Goal: Transaction & Acquisition: Purchase product/service

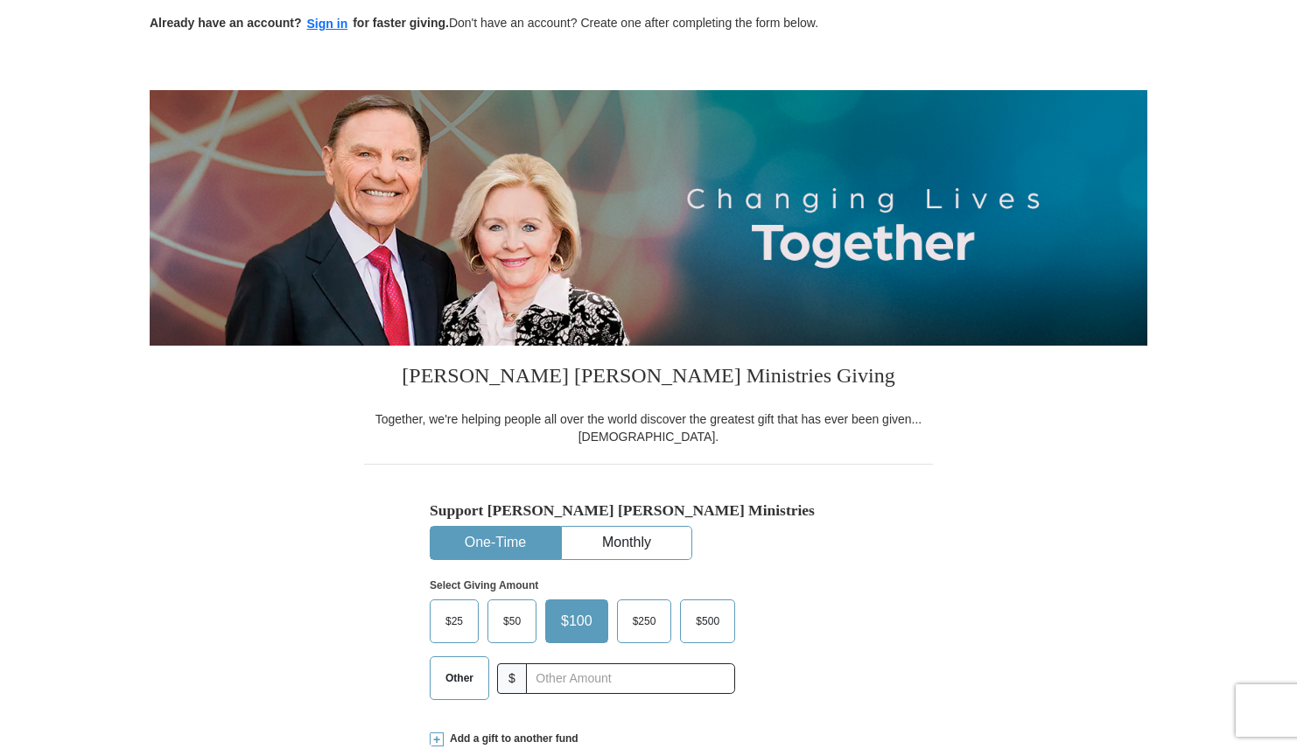
scroll to position [263, 0]
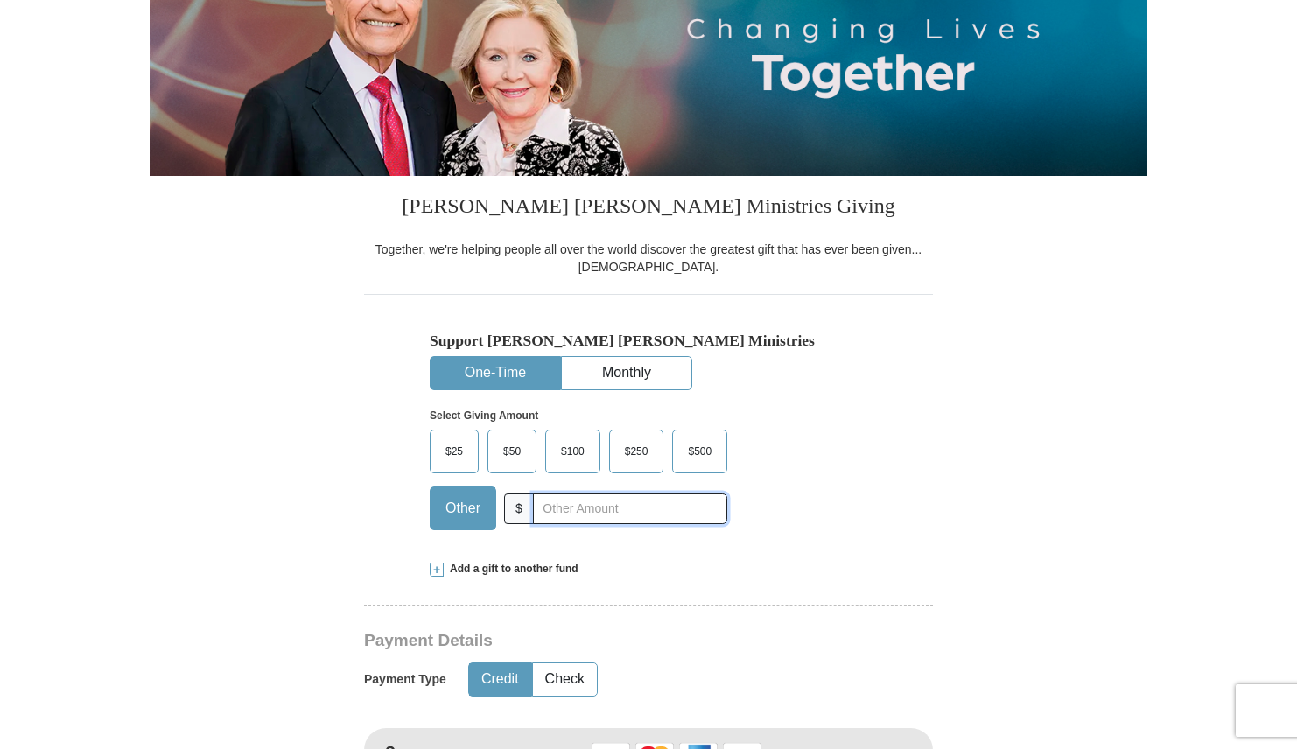
click at [620, 512] on input "text" at bounding box center [630, 509] width 194 height 31
type input "400.00"
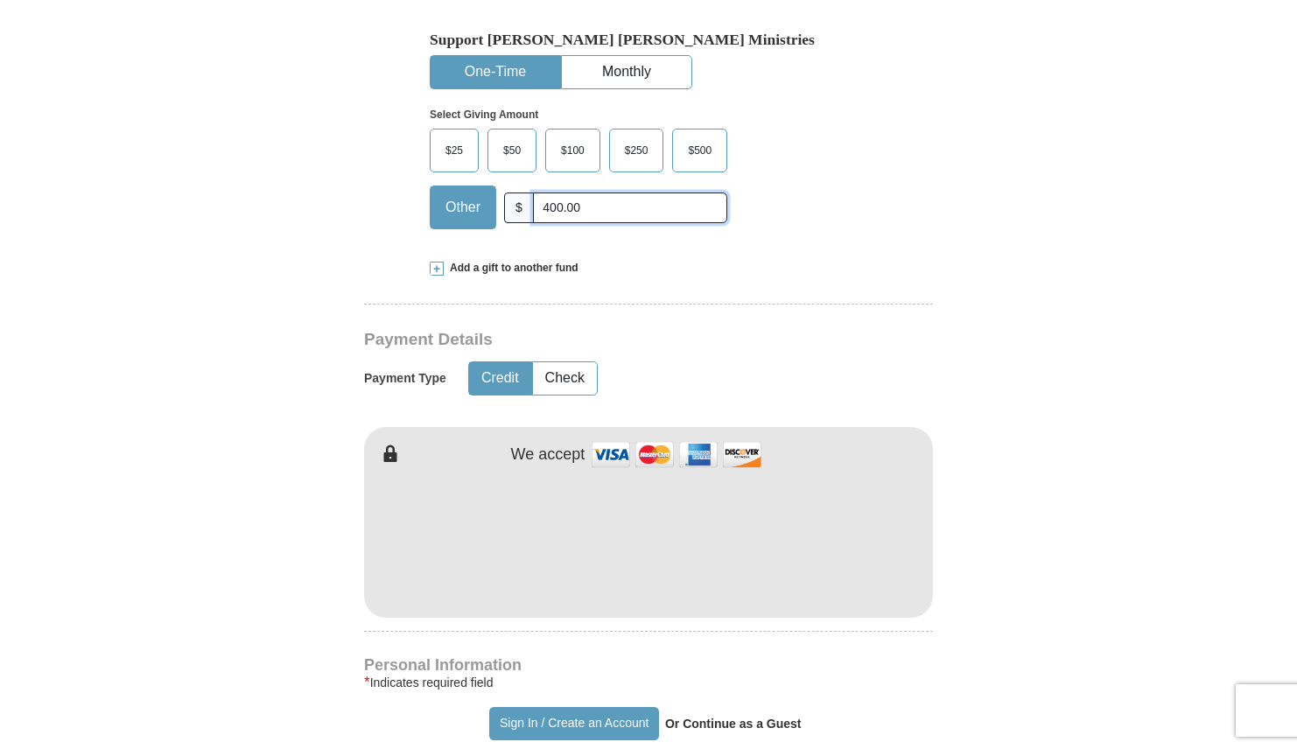
scroll to position [613, 0]
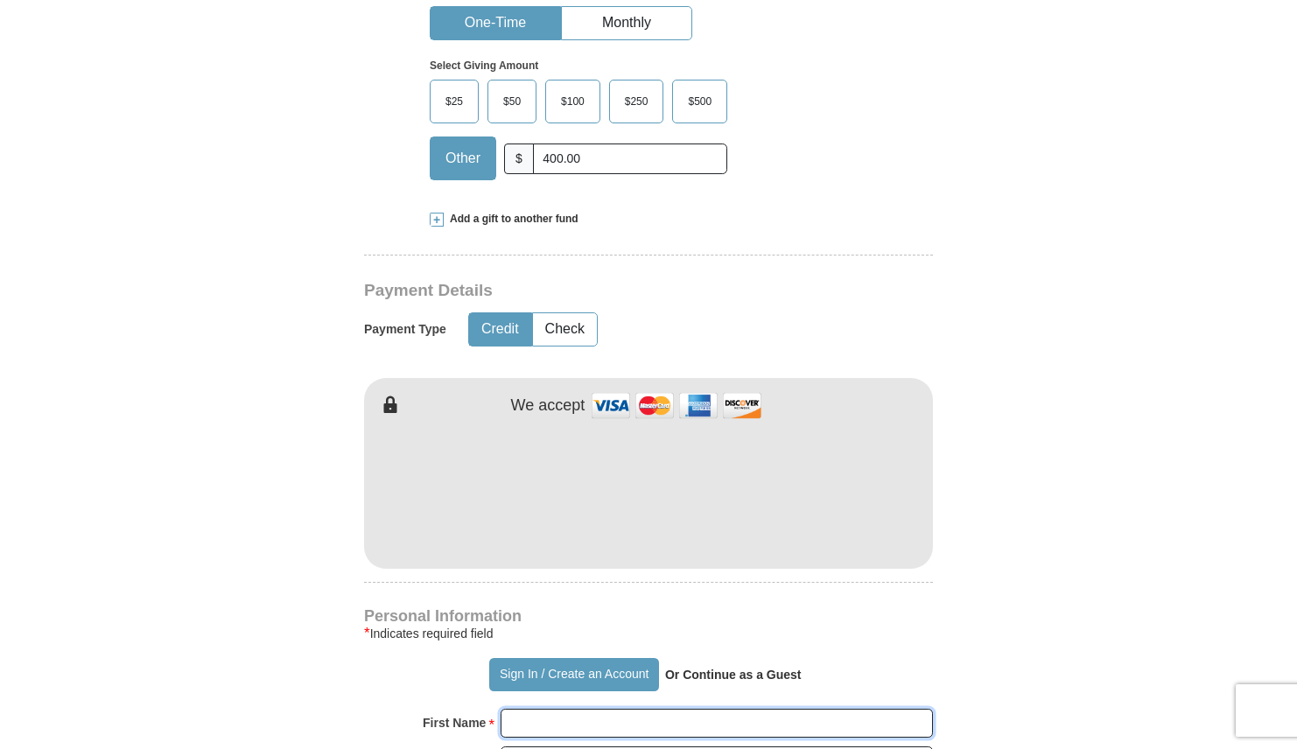
type input "[PERSON_NAME]"
click at [1095, 470] on form "Already have an account? Sign in for faster giving. Don't have an account? Crea…" at bounding box center [649, 530] width 998 height 2147
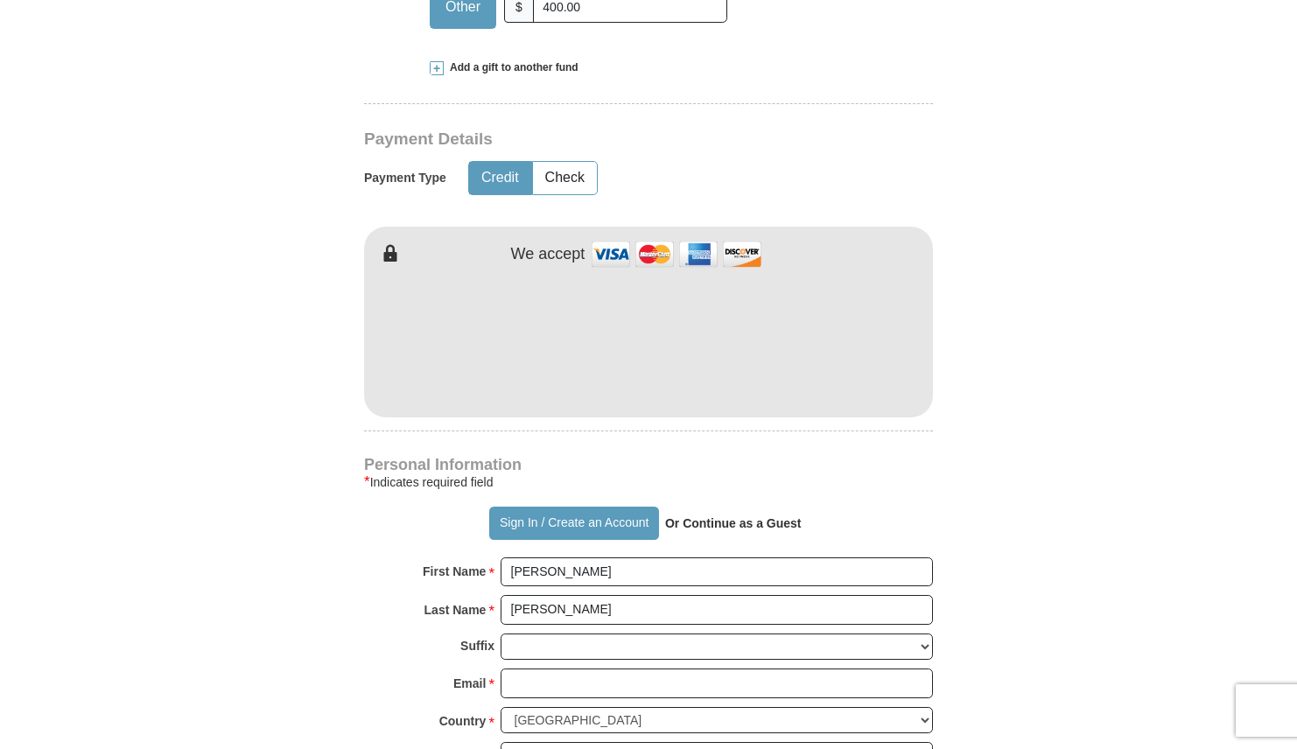
scroll to position [963, 0]
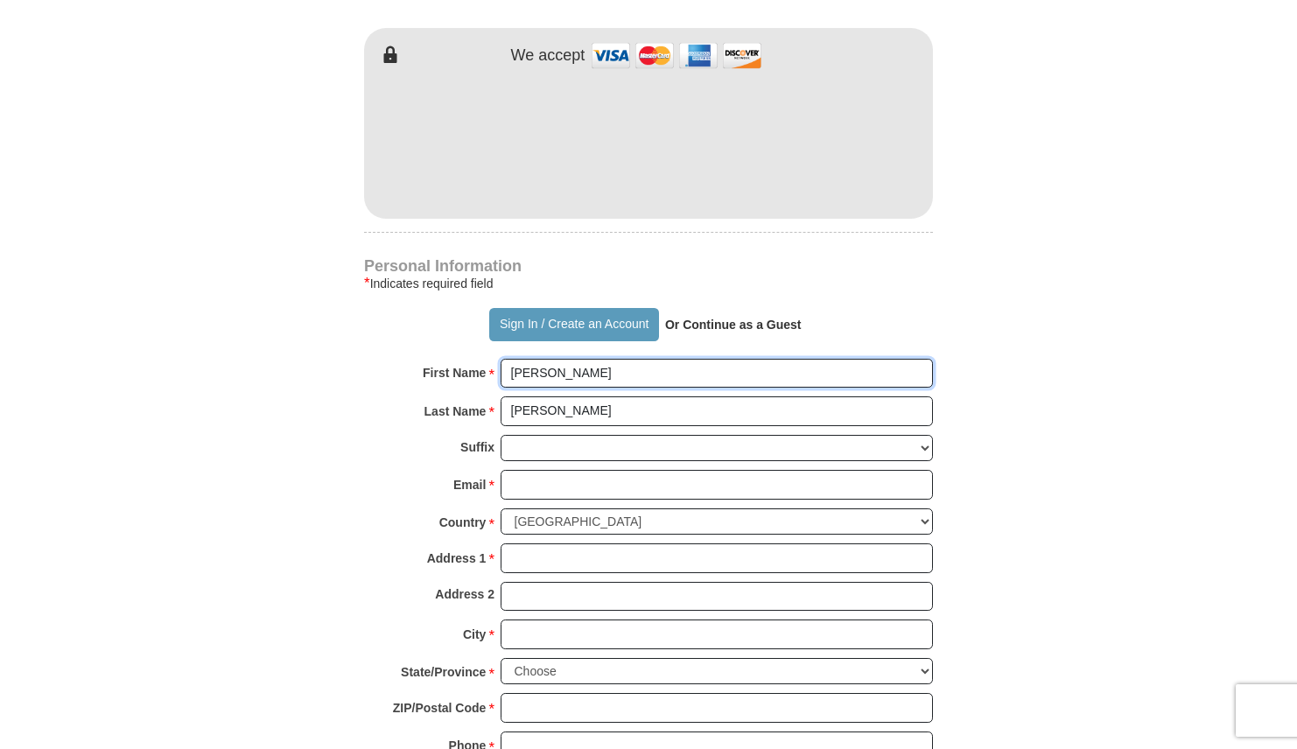
click at [626, 379] on input "[PERSON_NAME]" at bounding box center [717, 374] width 432 height 30
type input "[PERSON_NAME] and [PERSON_NAME]"
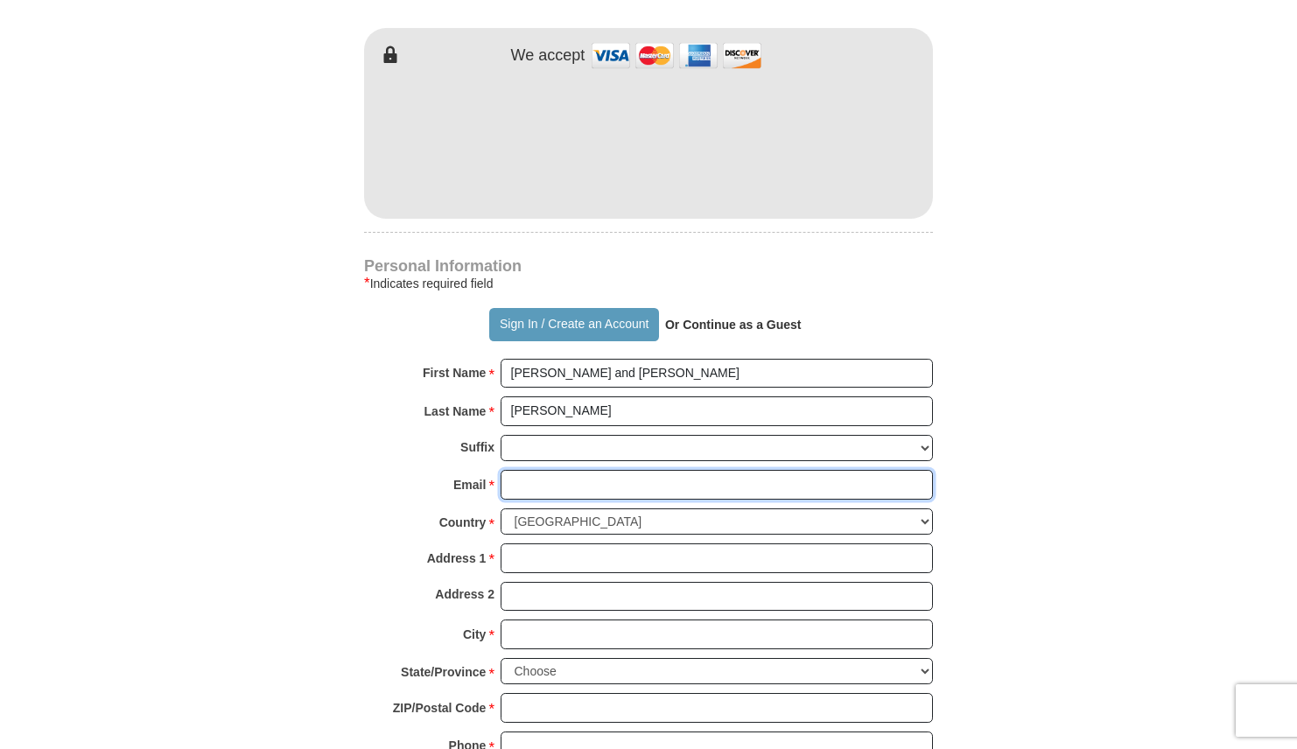
click at [528, 480] on input "Email *" at bounding box center [717, 485] width 432 height 30
type input "[EMAIL_ADDRESS][DOMAIN_NAME]"
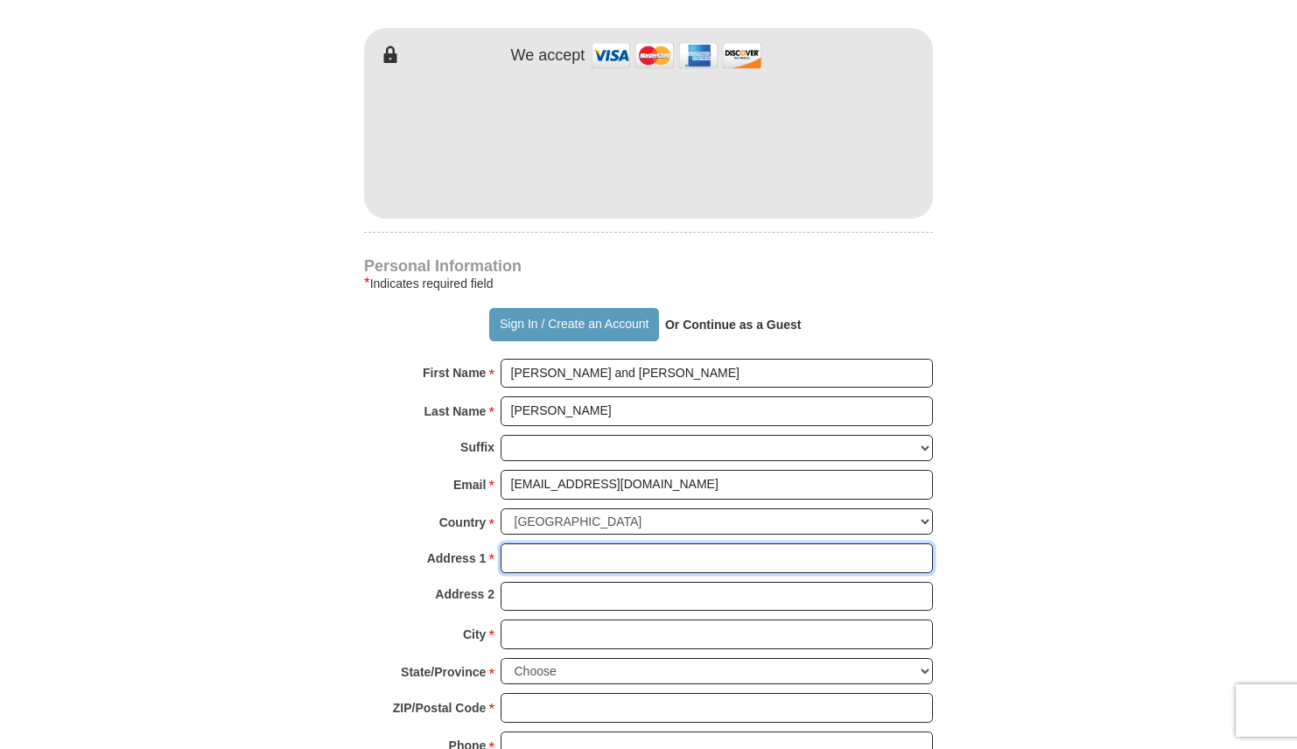
type input "[STREET_ADDRESS]"
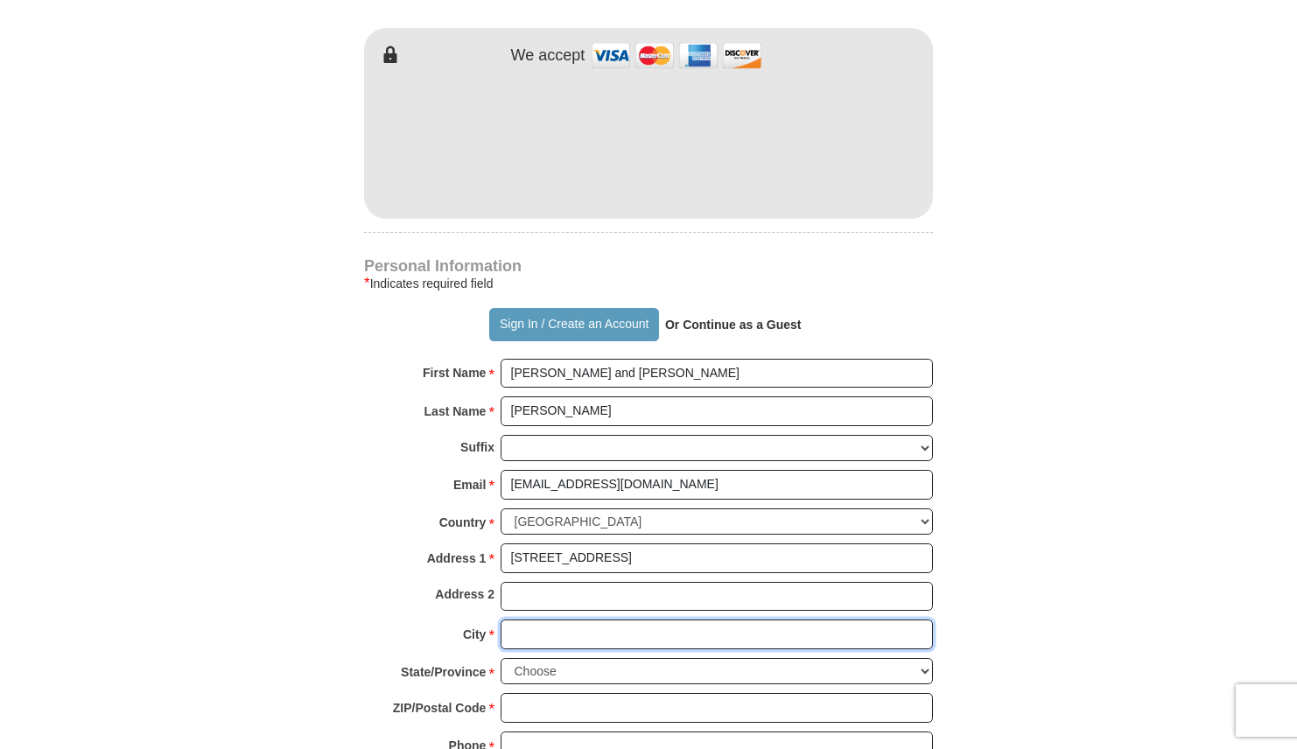
type input "Cumming"
select select "GA"
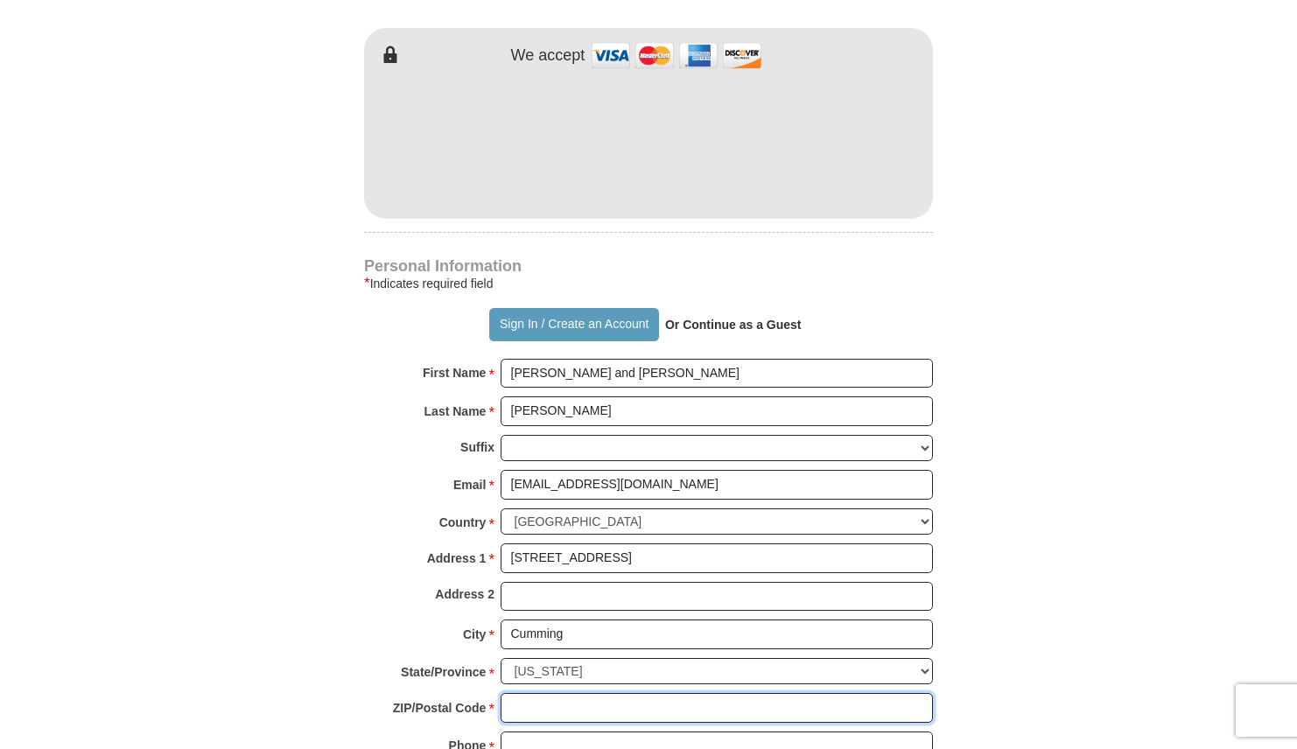
type input "30041"
type input "7706524670"
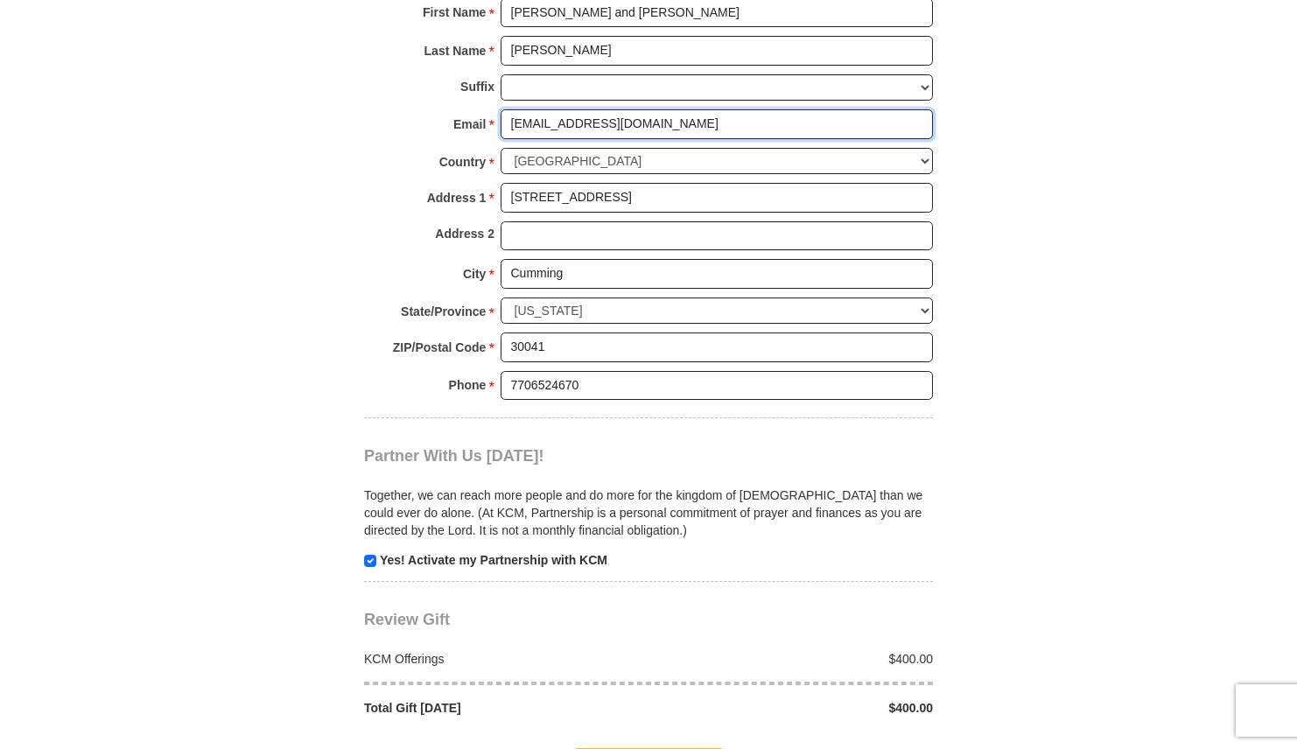
scroll to position [1575, 0]
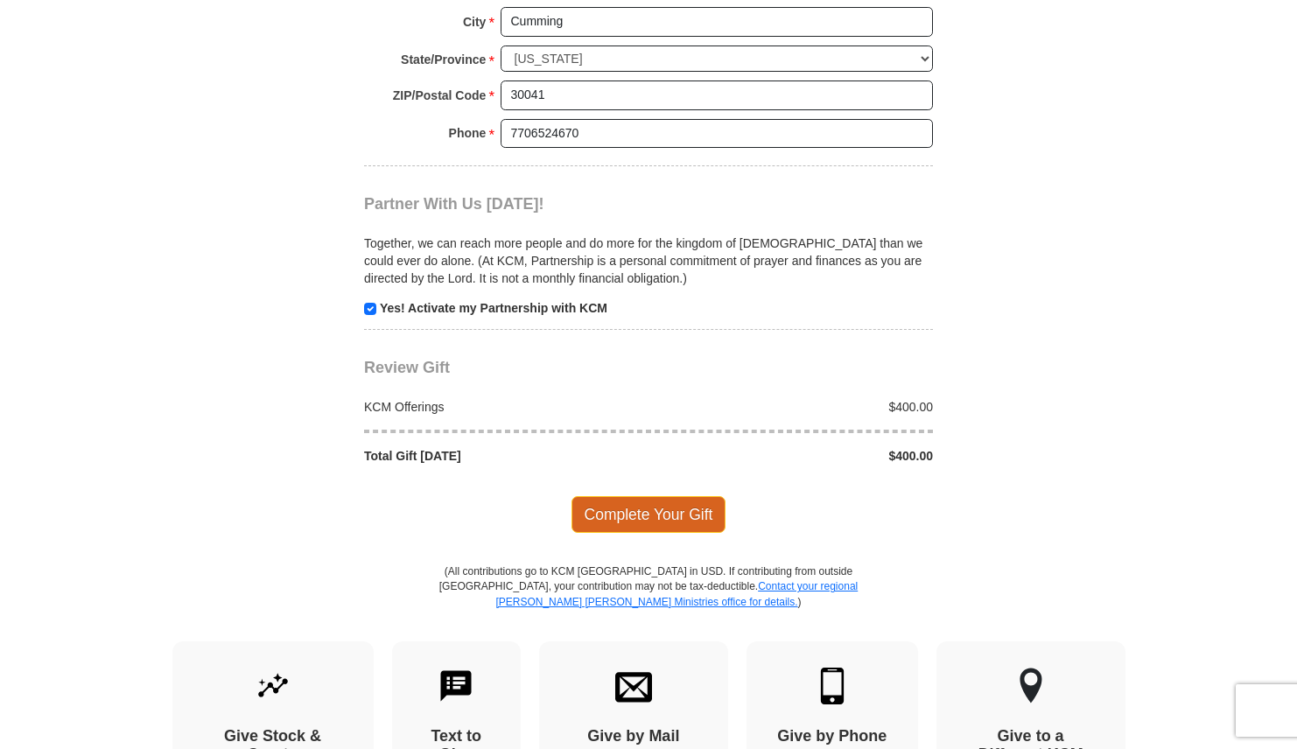
click at [690, 502] on span "Complete Your Gift" at bounding box center [649, 514] width 155 height 37
